Goal: Find specific page/section: Find specific page/section

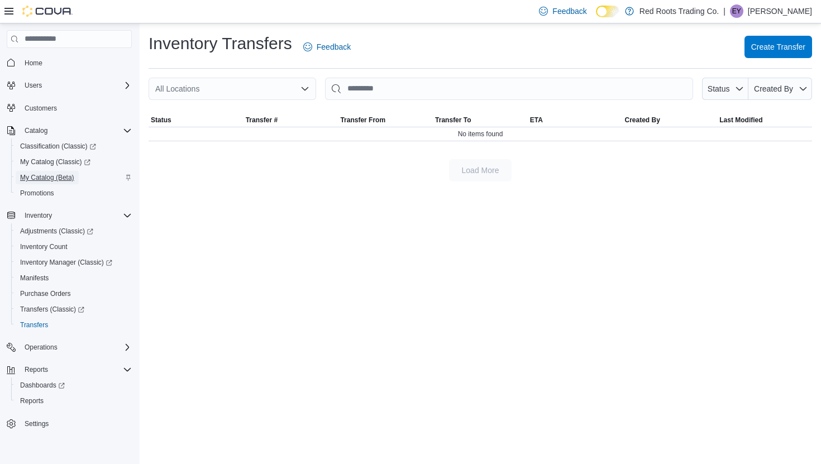
click at [55, 177] on span "My Catalog (Beta)" at bounding box center [47, 177] width 54 height 9
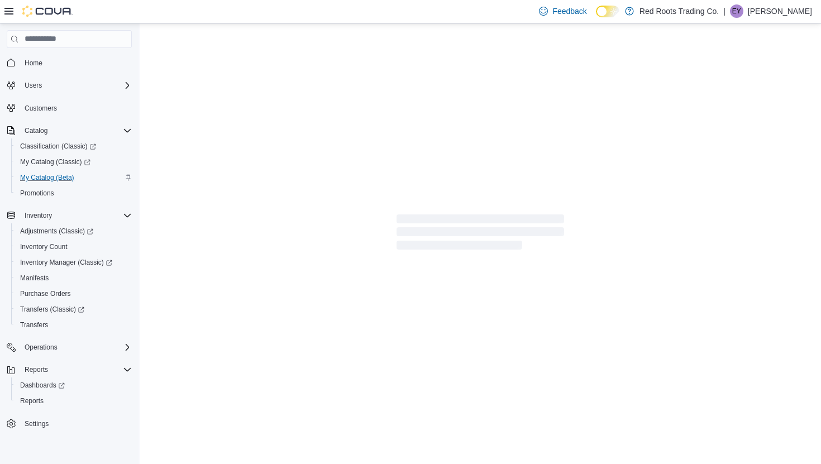
select select "**********"
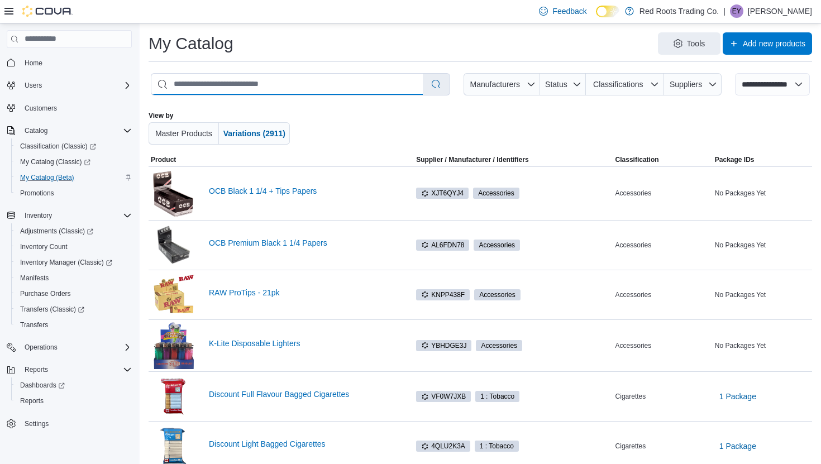
click at [289, 86] on input "search" at bounding box center [286, 84] width 271 height 21
